Goal: Task Accomplishment & Management: Manage account settings

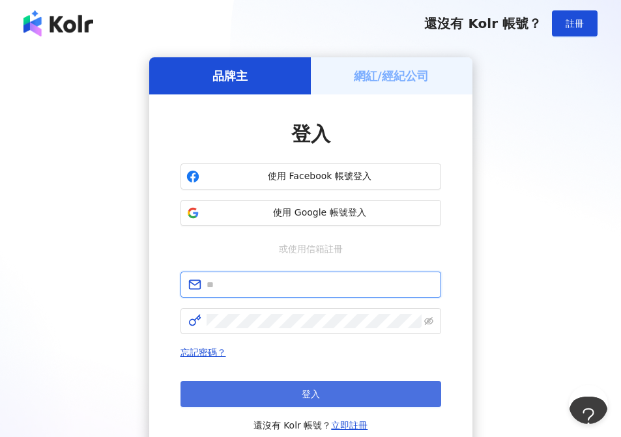
type input "**********"
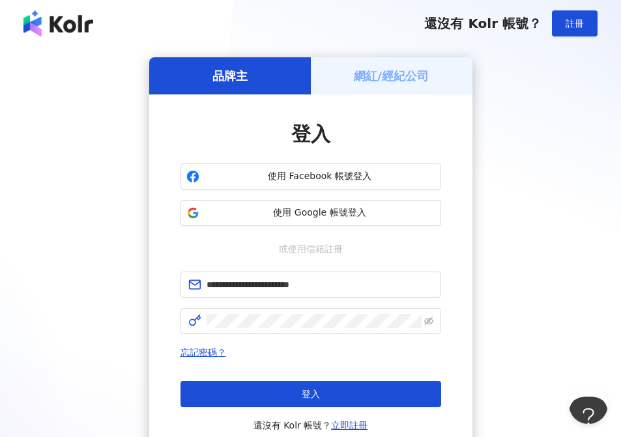
click at [345, 390] on button "登入" at bounding box center [311, 394] width 261 height 26
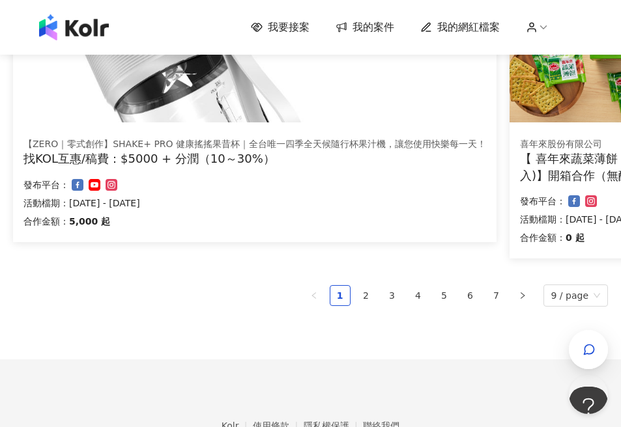
scroll to position [912, 0]
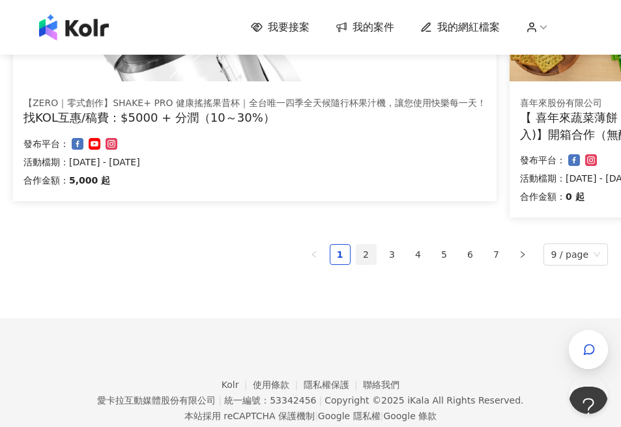
click at [373, 255] on link "2" at bounding box center [366, 255] width 20 height 20
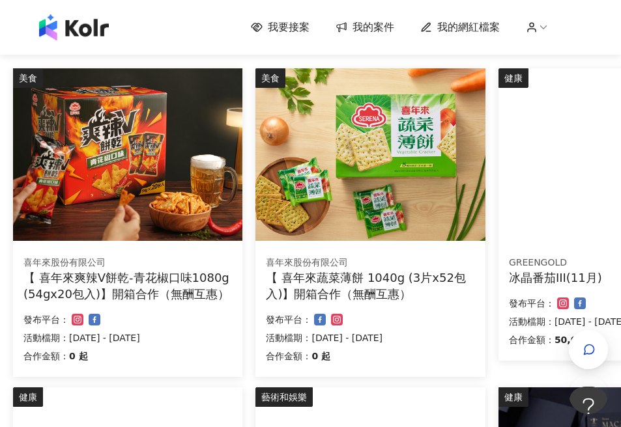
scroll to position [0, 0]
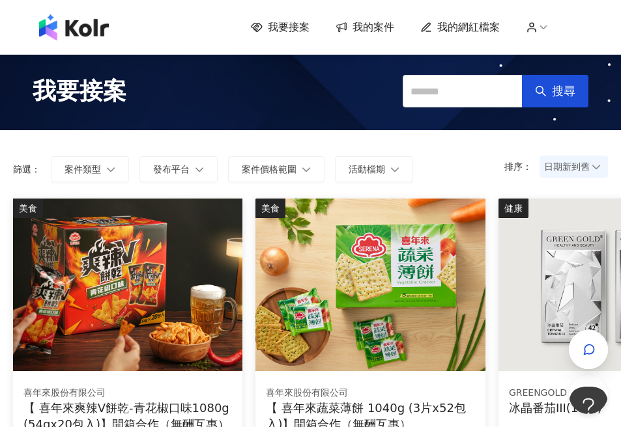
click at [369, 34] on span "我的案件" at bounding box center [374, 27] width 42 height 14
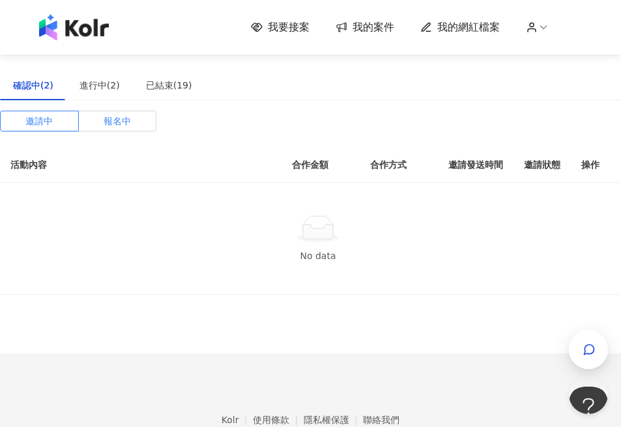
click at [127, 127] on span "報名中" at bounding box center [117, 121] width 27 height 20
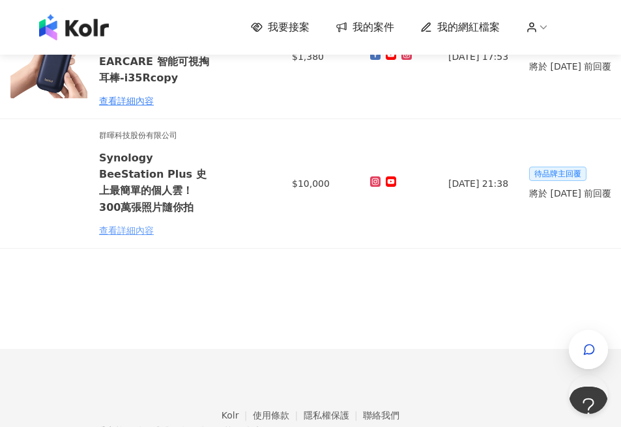
scroll to position [173, 0]
